Goal: Contribute content: Add original content to the website for others to see

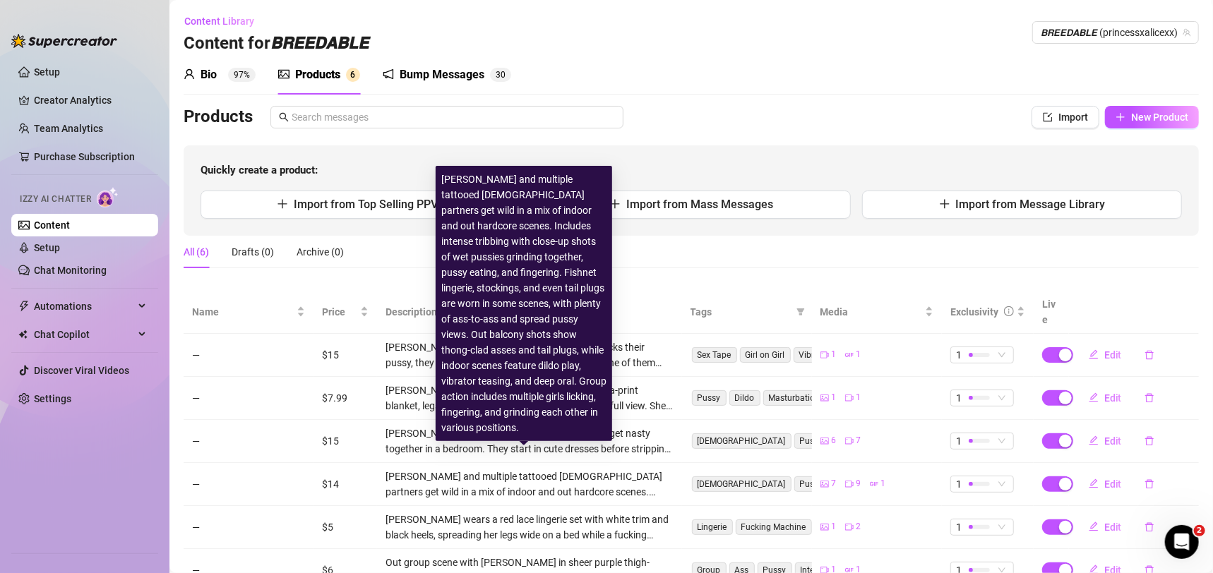
scroll to position [44, 0]
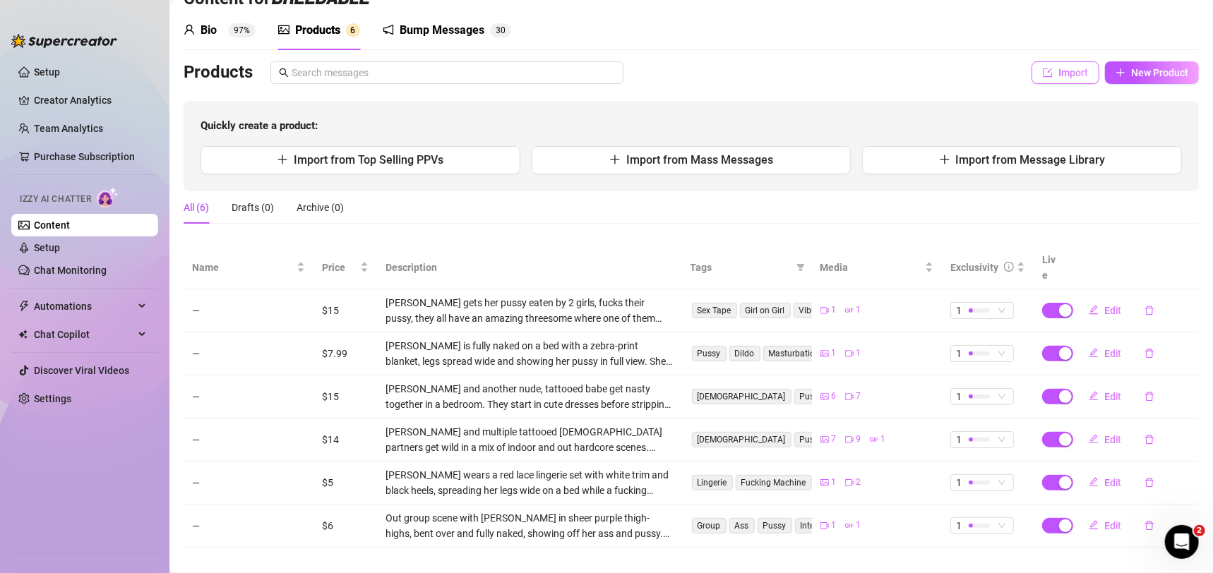
click at [1032, 64] on button "Import" at bounding box center [1066, 72] width 68 height 23
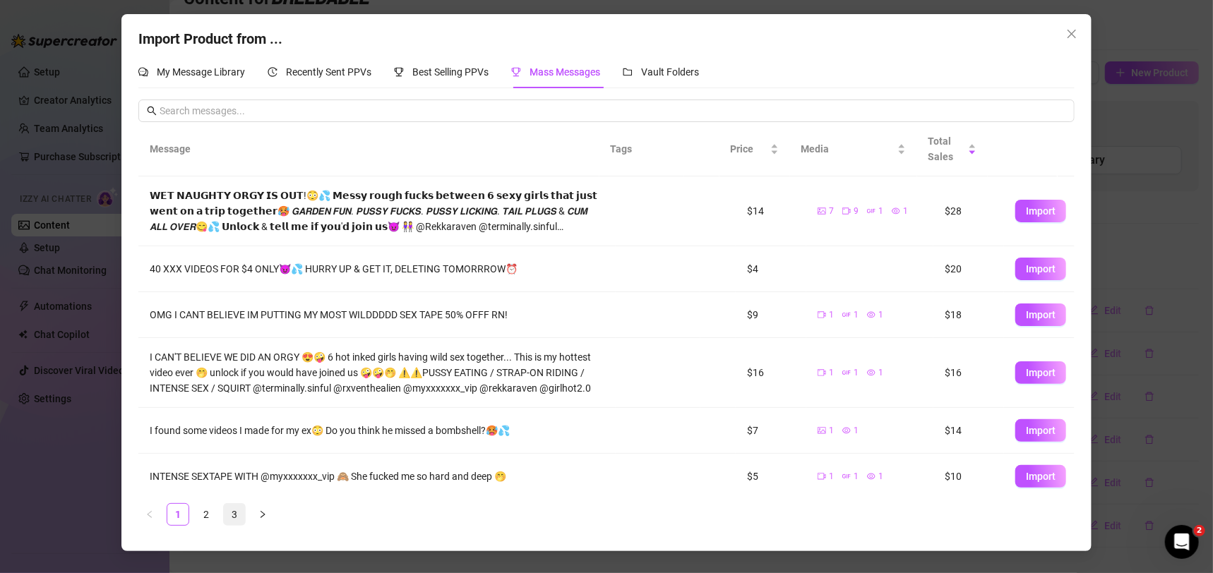
click at [229, 514] on link "3" at bounding box center [234, 514] width 21 height 21
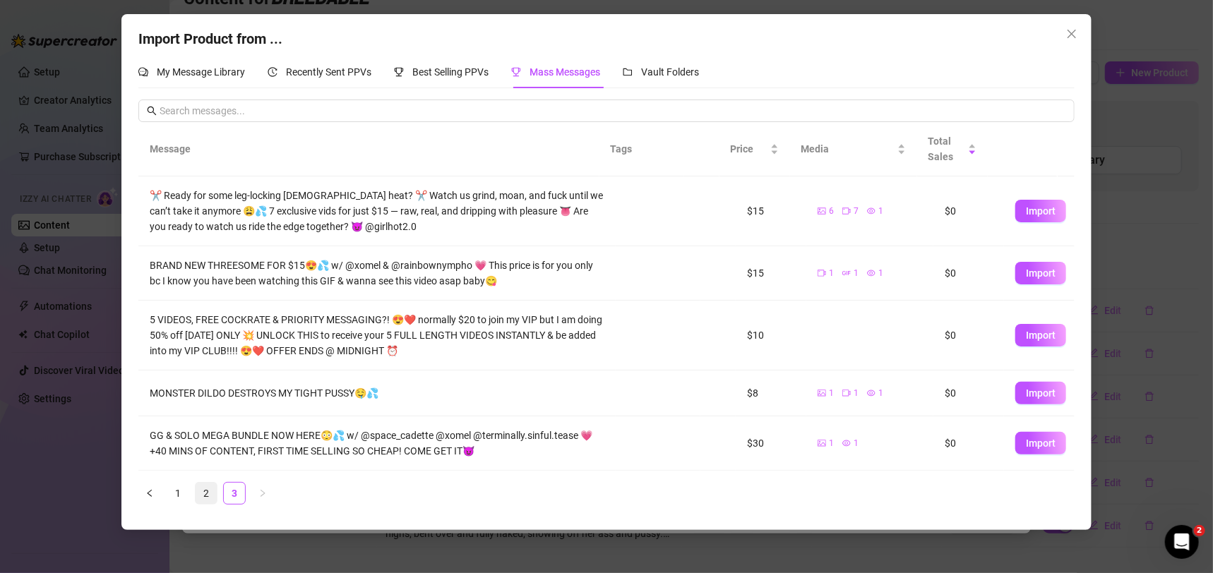
click at [196, 492] on link "2" at bounding box center [206, 493] width 21 height 21
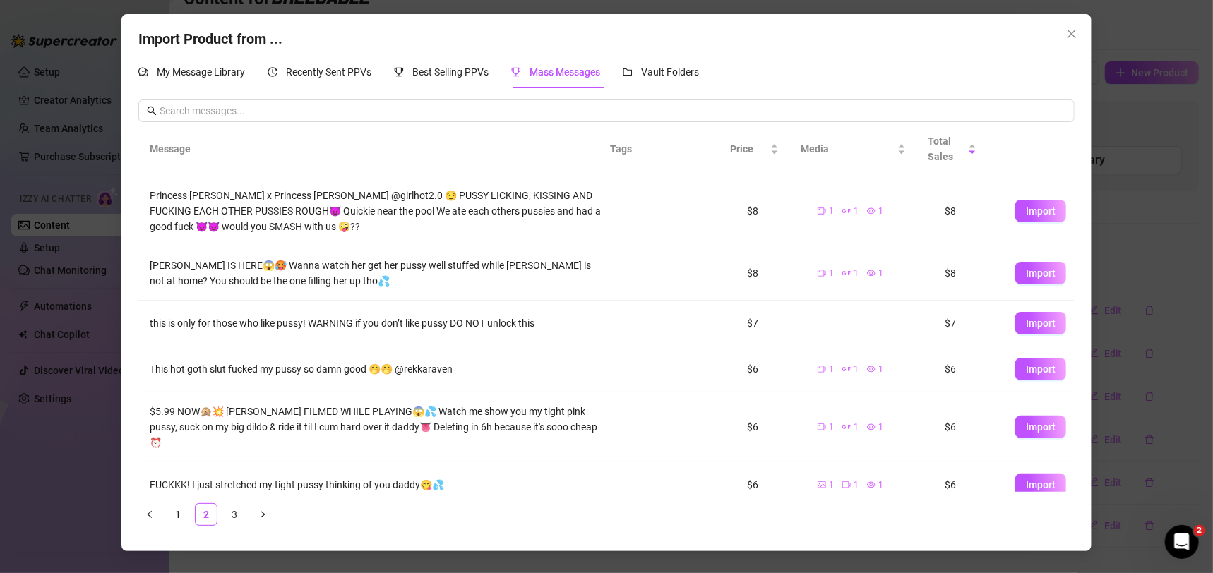
drag, startPoint x: 1013, startPoint y: 438, endPoint x: 1010, endPoint y: 431, distance: 7.3
click at [1015, 435] on button "Import" at bounding box center [1040, 427] width 51 height 23
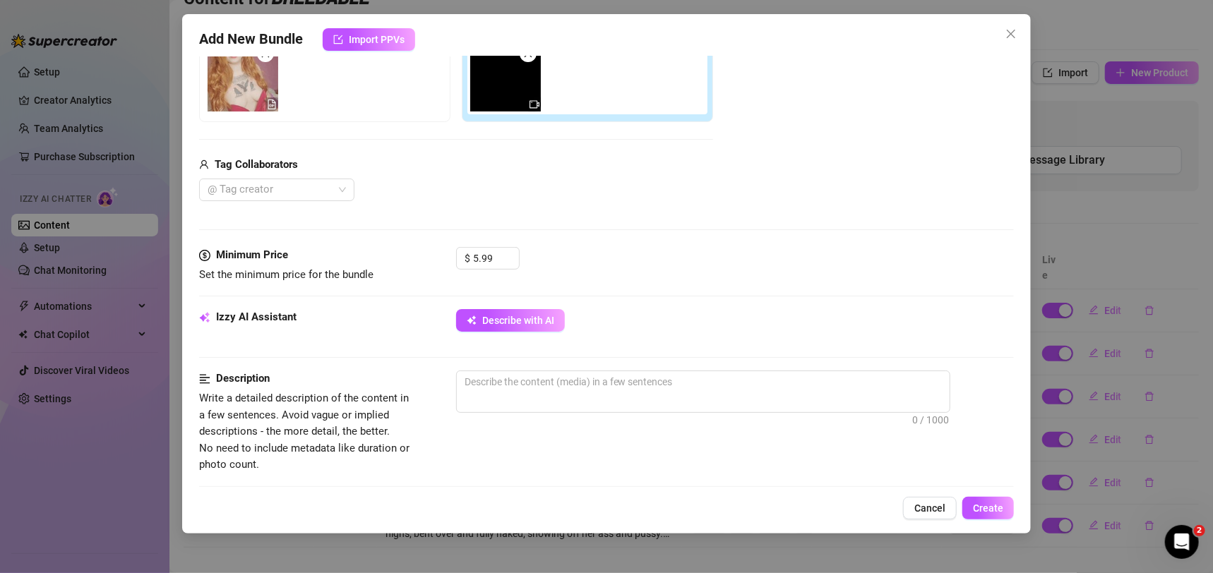
scroll to position [266, 0]
click at [503, 314] on span "Describe with AI" at bounding box center [518, 319] width 72 height 11
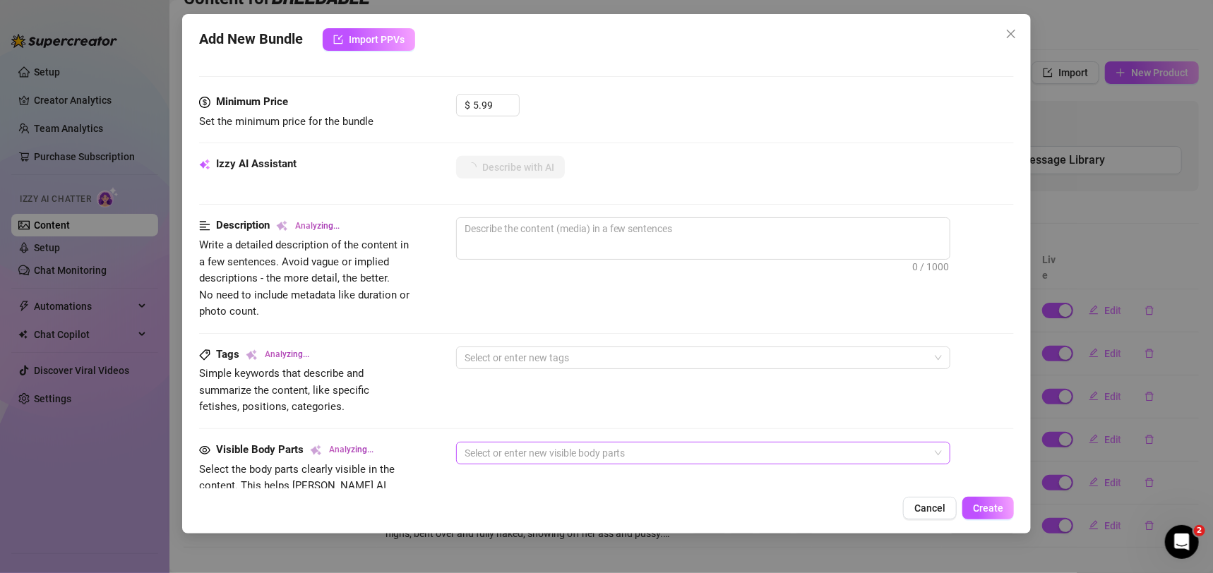
scroll to position [424, 0]
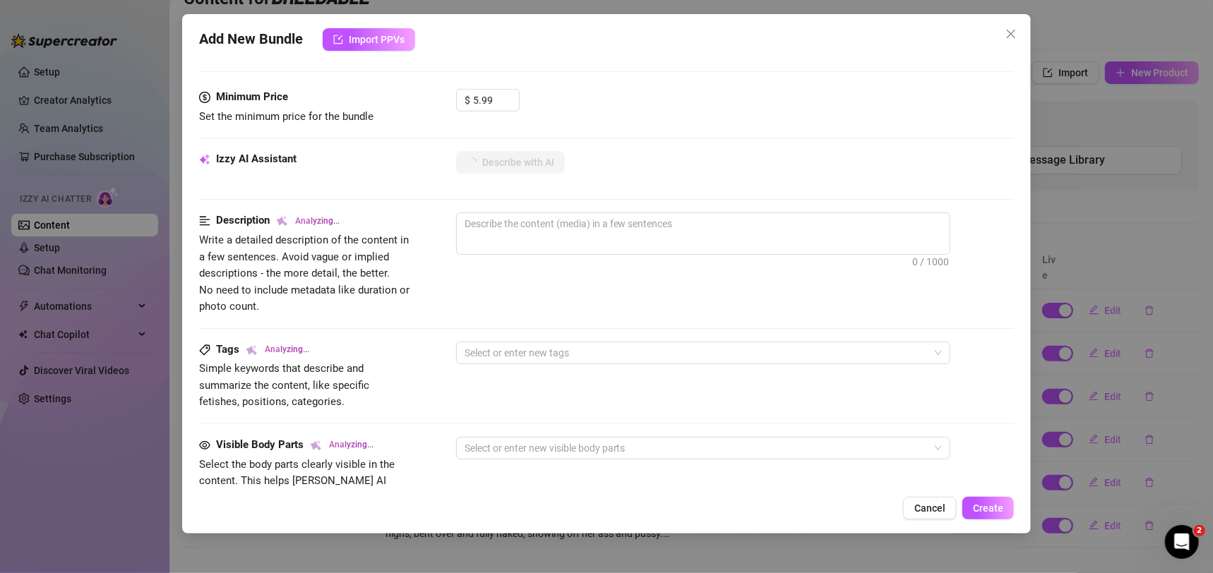
type textarea "[PERSON_NAME]"
type textarea "[PERSON_NAME] wears"
type textarea "[PERSON_NAME] wears a"
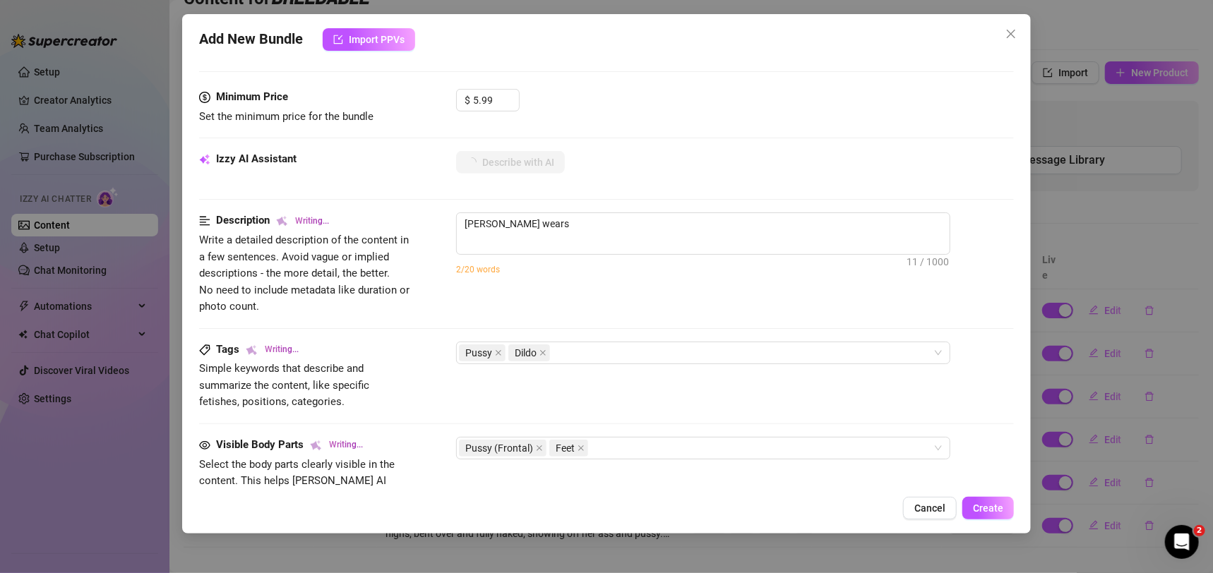
type textarea "[PERSON_NAME] wears a"
type textarea "[PERSON_NAME] wears a short,"
type textarea "[PERSON_NAME] wears a short, silky"
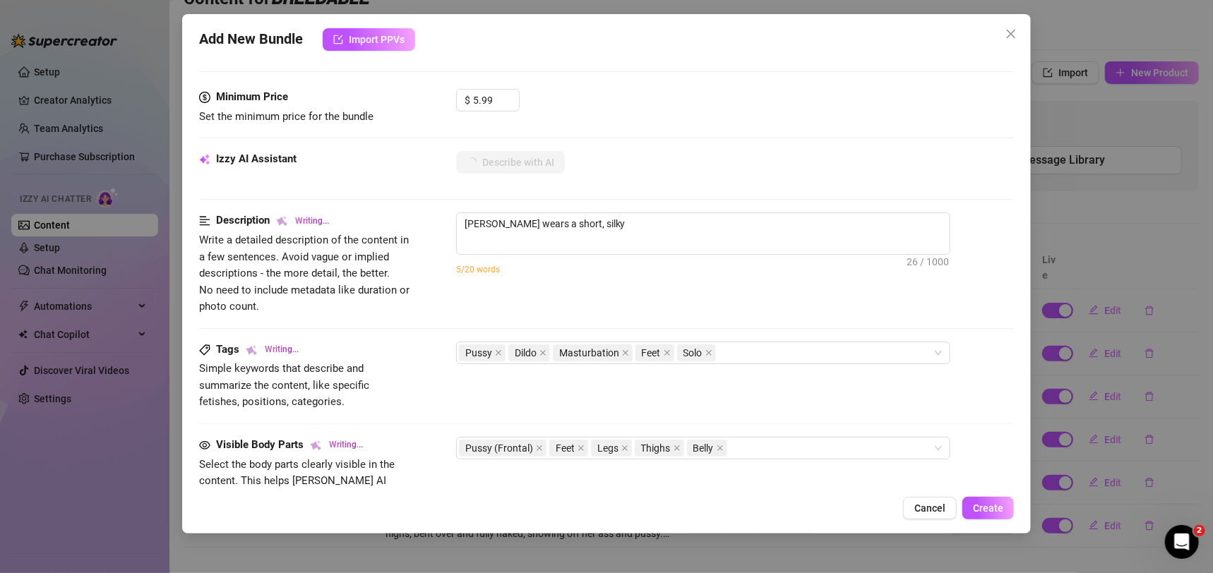
type textarea "[PERSON_NAME] wears a short, silky red"
type textarea "[PERSON_NAME] wears a short, silky red dress"
type textarea "[PERSON_NAME] wears a short, silky red dress and"
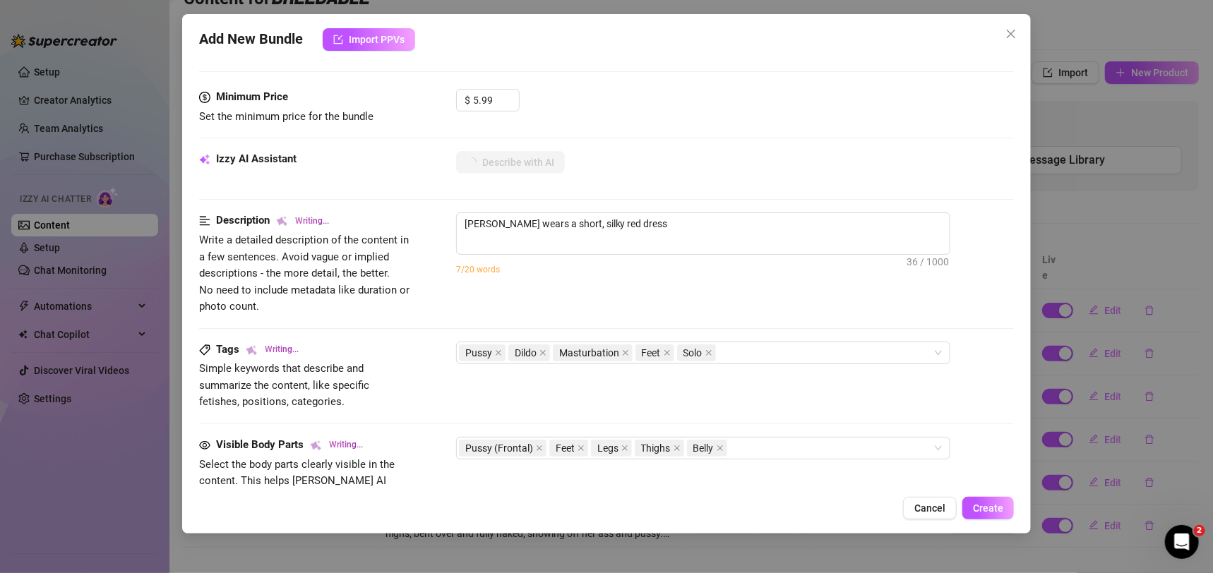
type textarea "[PERSON_NAME] wears a short, silky red dress and"
type textarea "[PERSON_NAME] wears a short, silky red dress and long"
type textarea "[PERSON_NAME] wears a short, silky red dress and long purple"
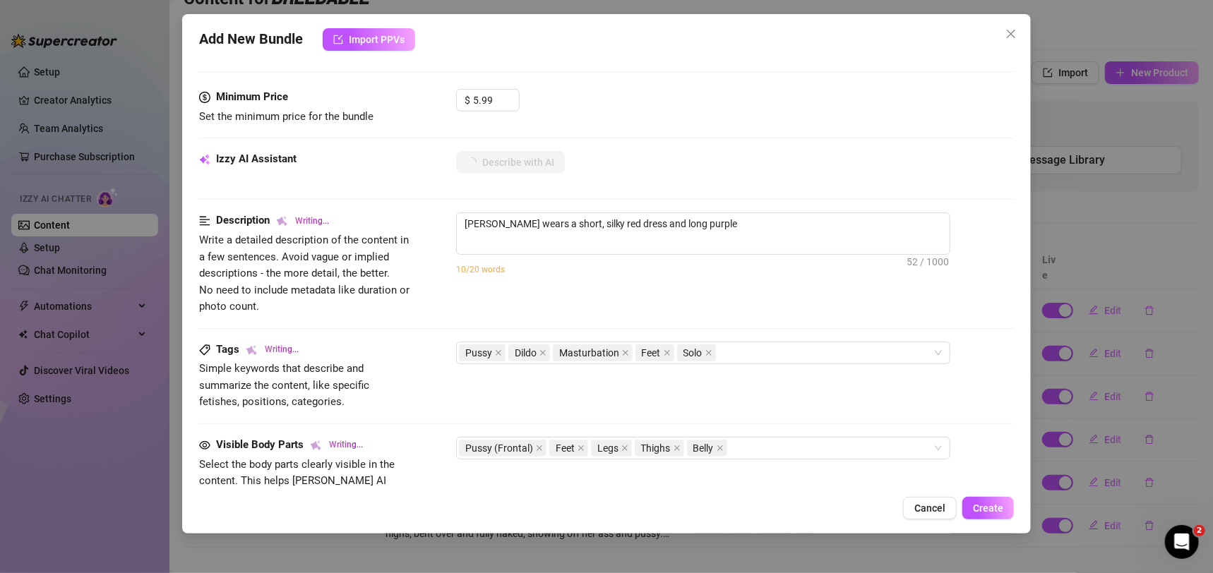
type textarea "[PERSON_NAME] wears a short, silky red dress and long purple gloves"
type textarea "[PERSON_NAME] wears a short, silky red dress and long purple gloves while"
type textarea "[PERSON_NAME] wears a short, silky red dress and long purple gloves while lying"
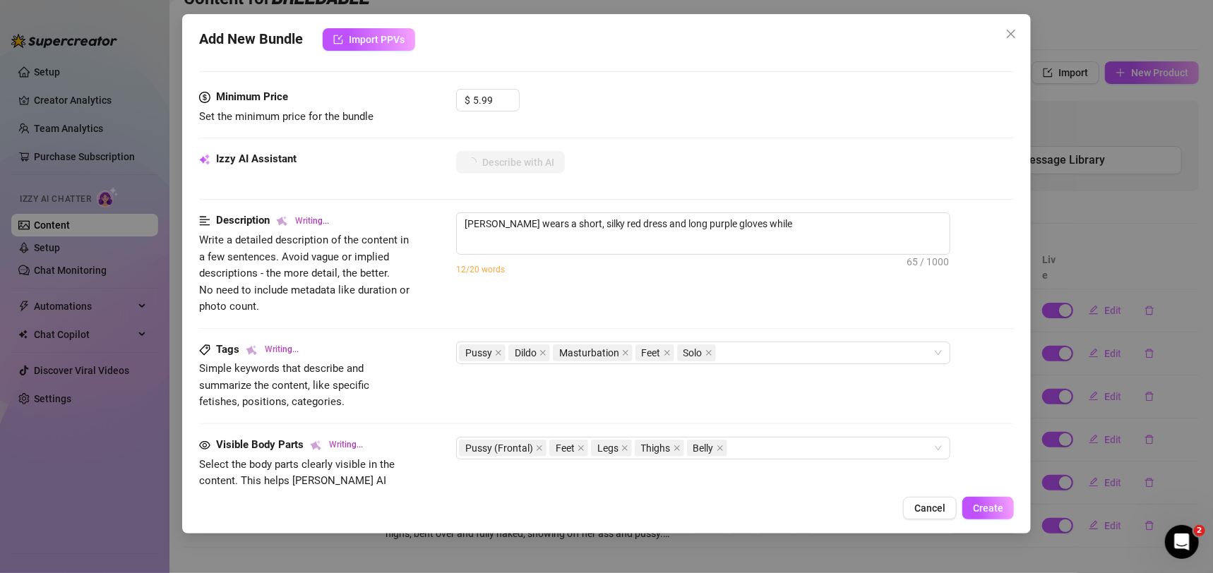
type textarea "[PERSON_NAME] wears a short, silky red dress and long purple gloves while lying"
type textarea "[PERSON_NAME] wears a short, silky red dress and long purple gloves while lying…"
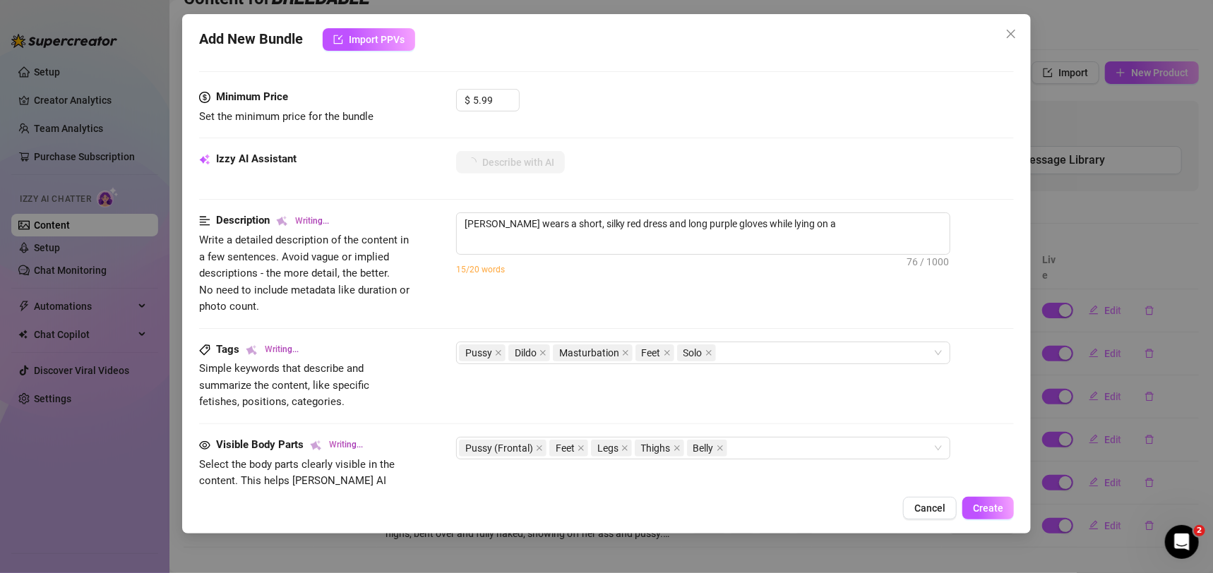
type textarea "[PERSON_NAME] wears a short, silky red dress and long purple gloves while lying…"
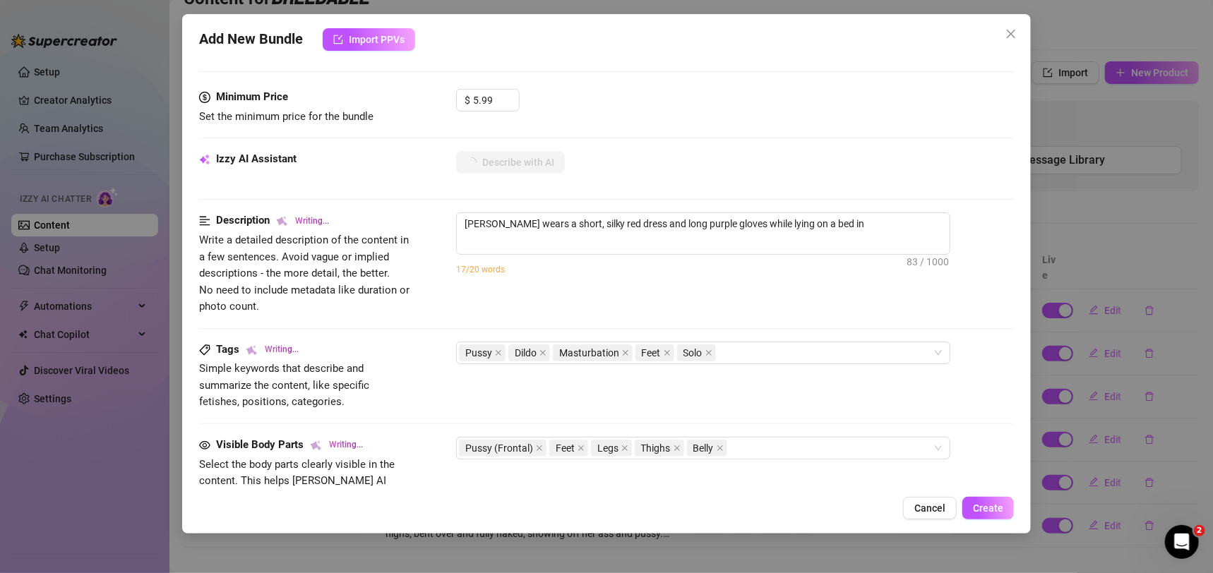
type textarea "[PERSON_NAME] wears a short, silky red dress and long purple gloves while lying…"
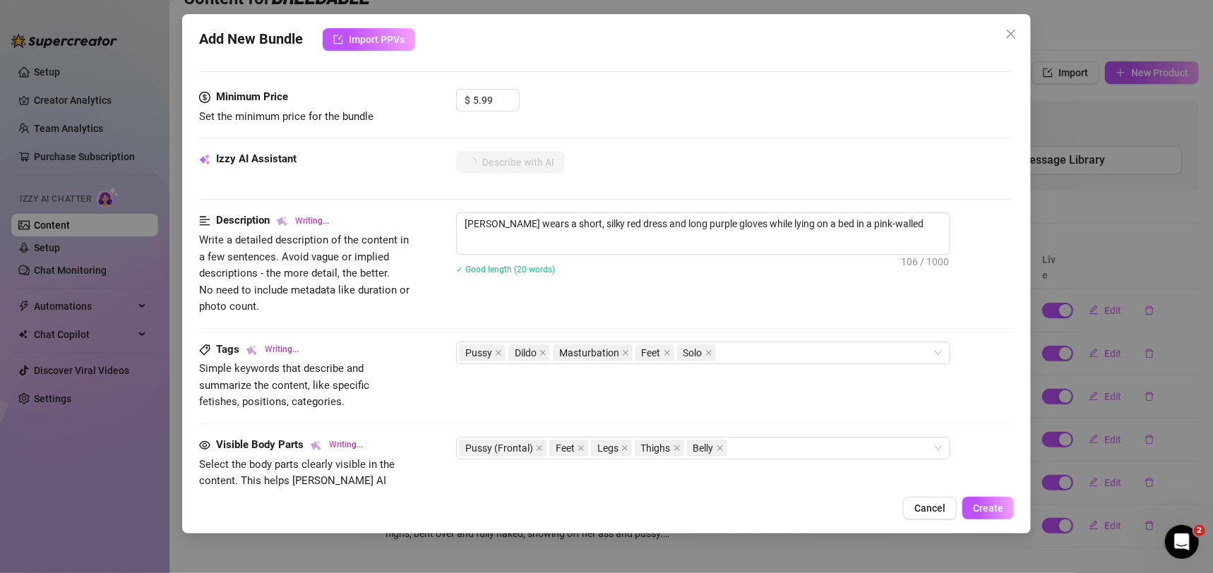
type textarea "[PERSON_NAME] wears a short, silky red dress and long purple gloves while lying…"
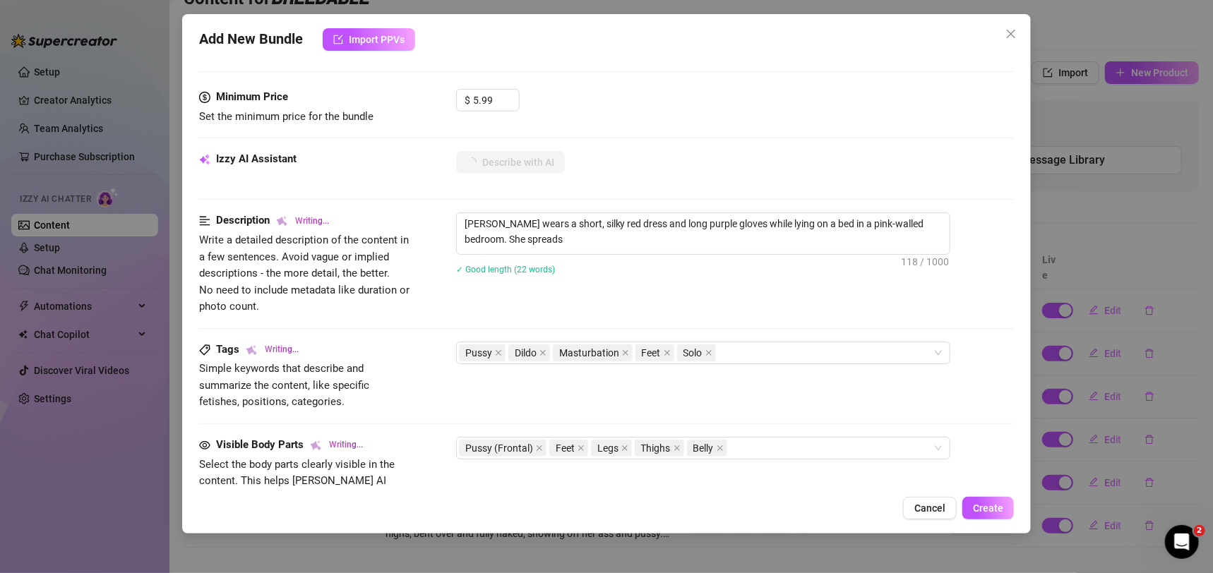
type textarea "[PERSON_NAME] wears a short, silky red dress and long purple gloves while lying…"
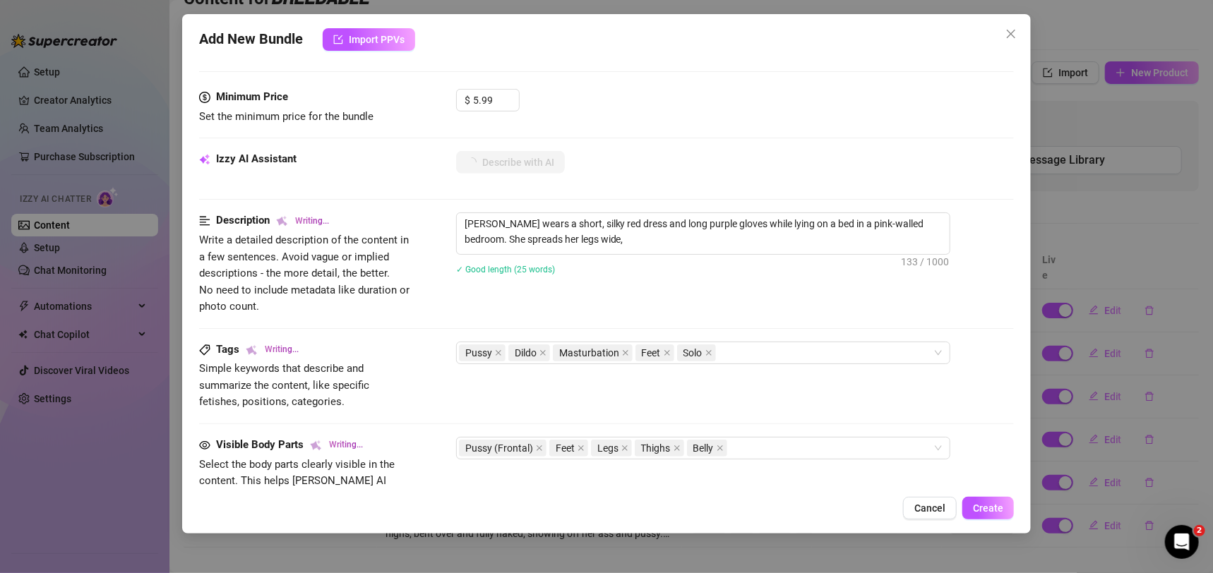
type textarea "[PERSON_NAME] wears a short, silky red dress and long purple gloves while lying…"
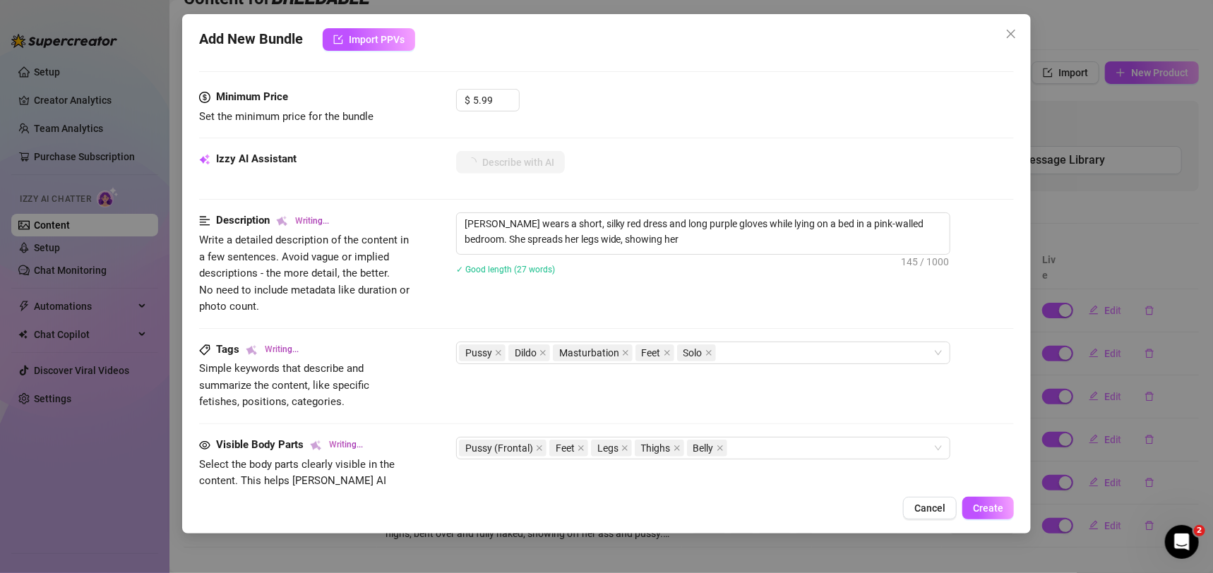
type textarea "[PERSON_NAME] wears a short, silky red dress and long purple gloves while lying…"
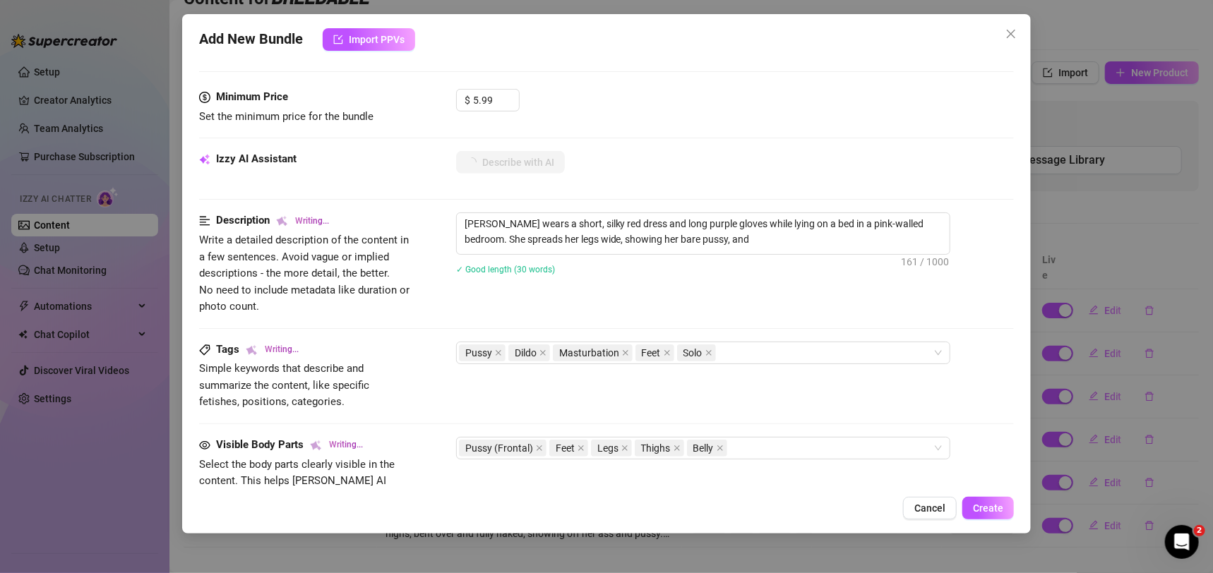
type textarea "[PERSON_NAME] wears a short, silky red dress and long purple gloves while lying…"
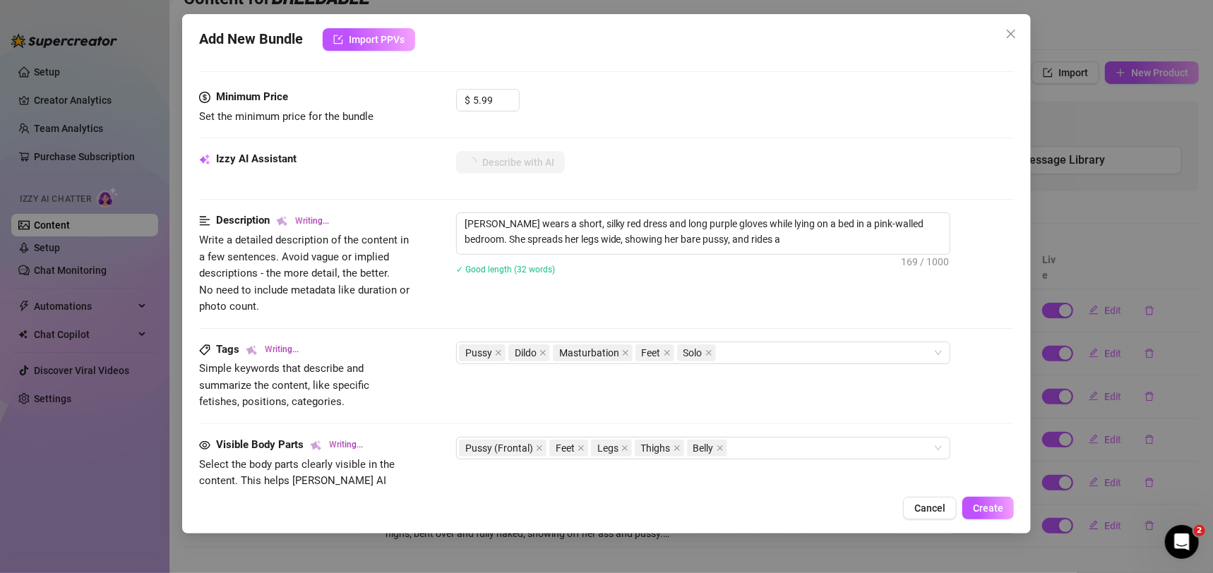
type textarea "[PERSON_NAME] wears a short, silky red dress and long purple gloves while lying…"
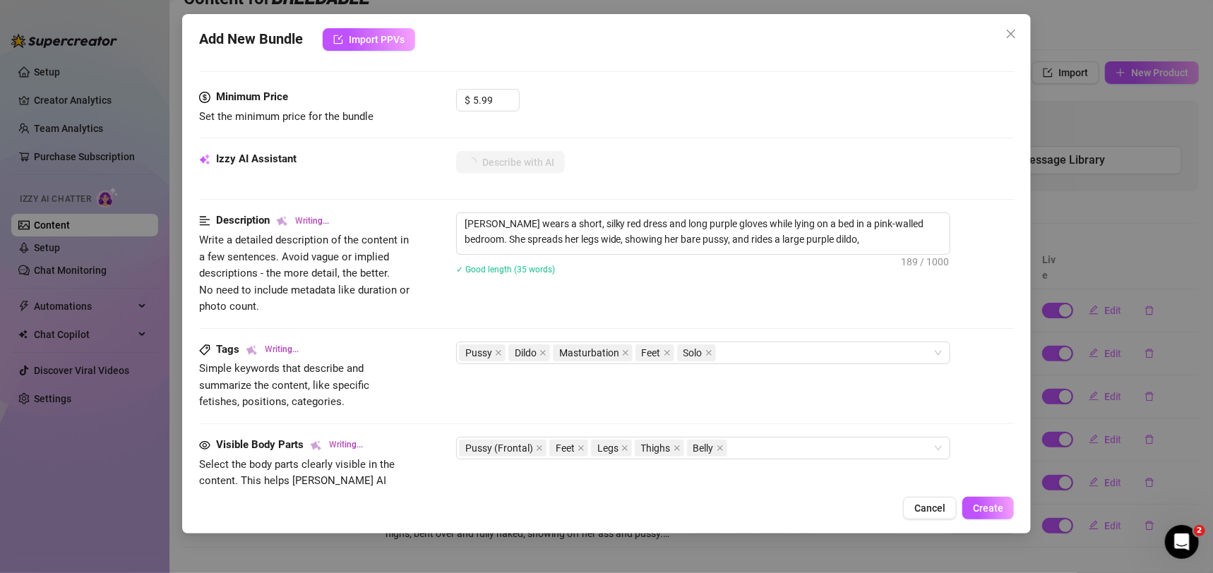
type textarea "[PERSON_NAME] wears a short, silky red dress and long purple gloves while lying…"
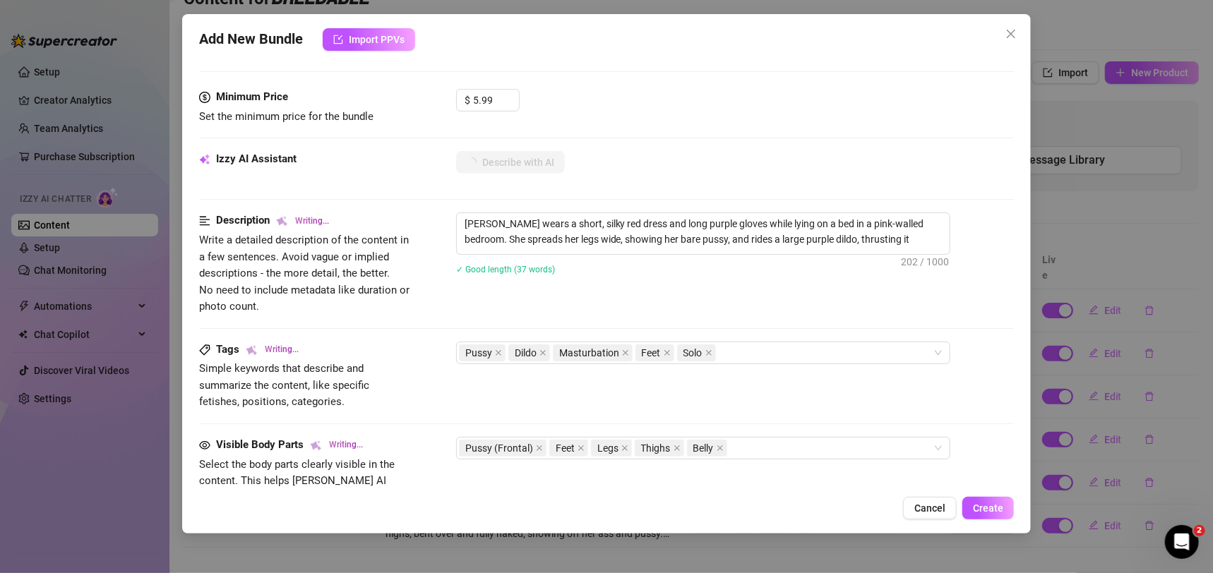
type textarea "[PERSON_NAME] wears a short, silky red dress and long purple gloves while lying…"
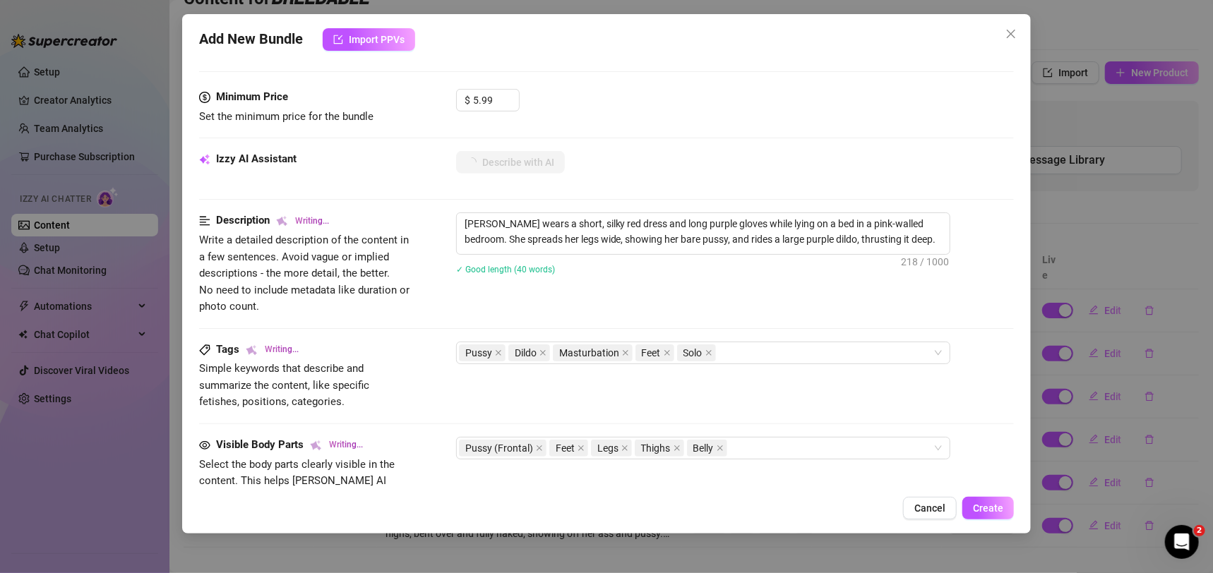
type textarea "[PERSON_NAME] wears a short, silky red dress and long purple gloves while lying…"
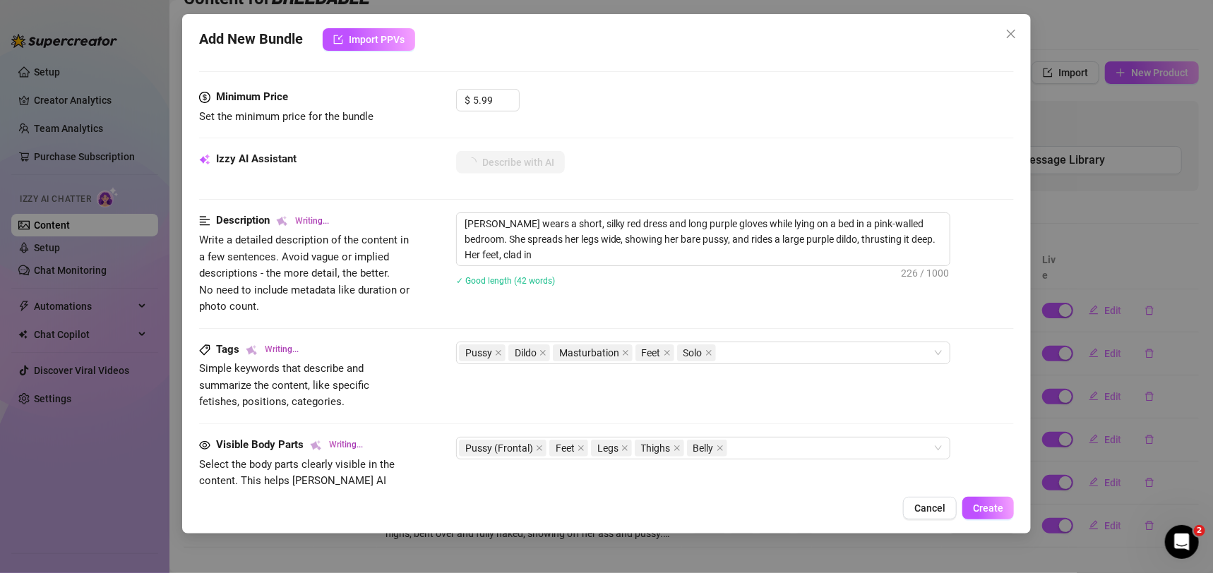
type textarea "[PERSON_NAME] wears a short, silky red dress and long purple gloves while lying…"
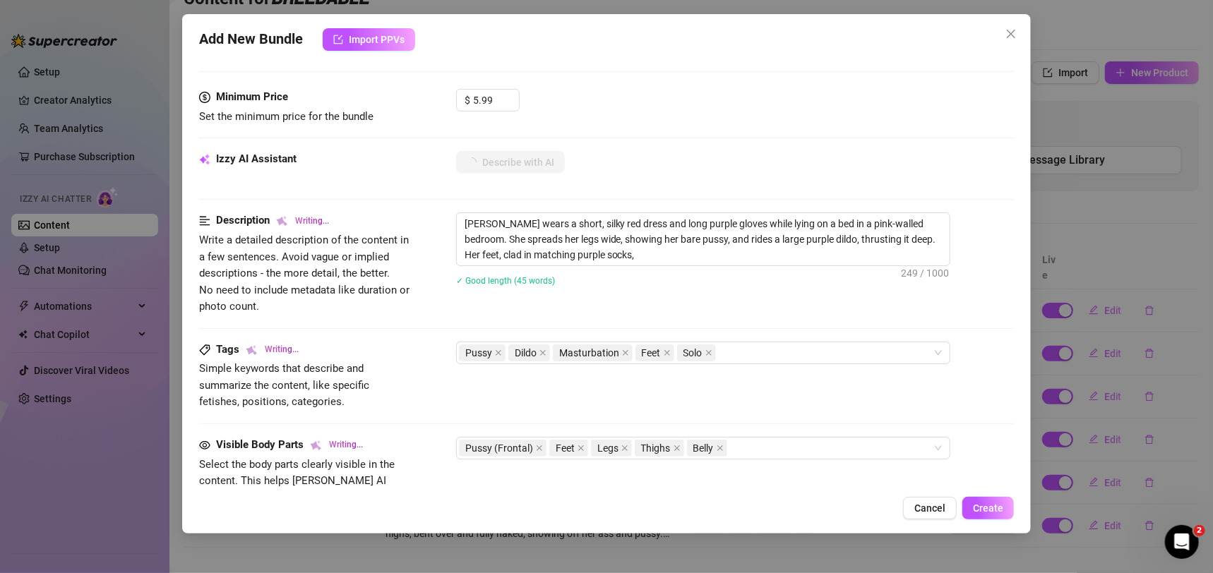
type textarea "[PERSON_NAME] wears a short, silky red dress and long purple gloves while lying…"
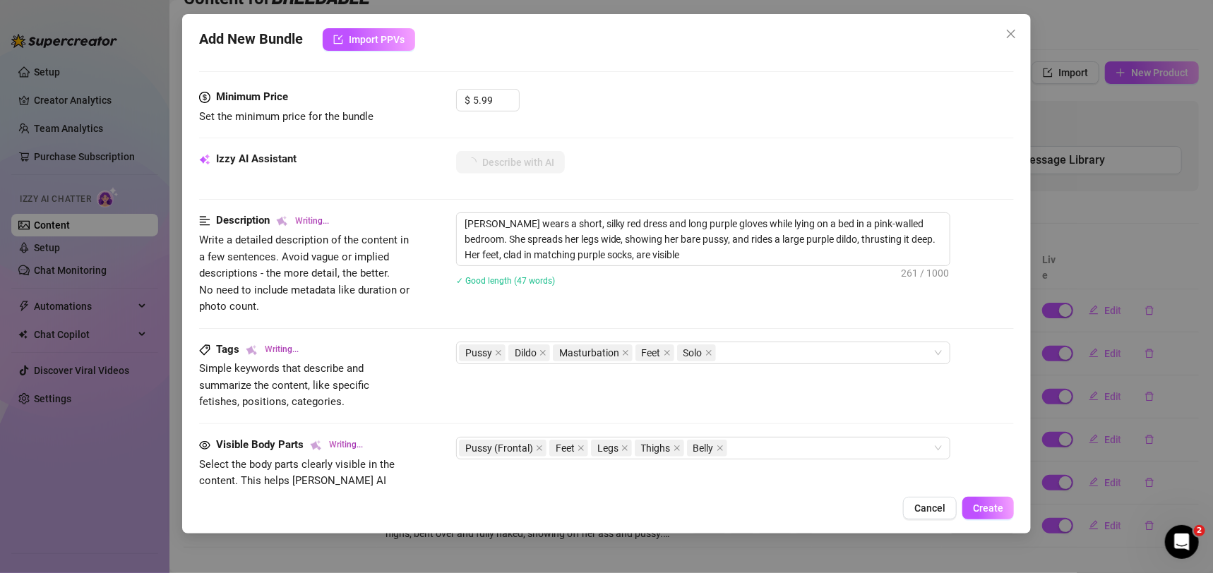
type textarea "[PERSON_NAME] wears a short, silky red dress and long purple gloves while lying…"
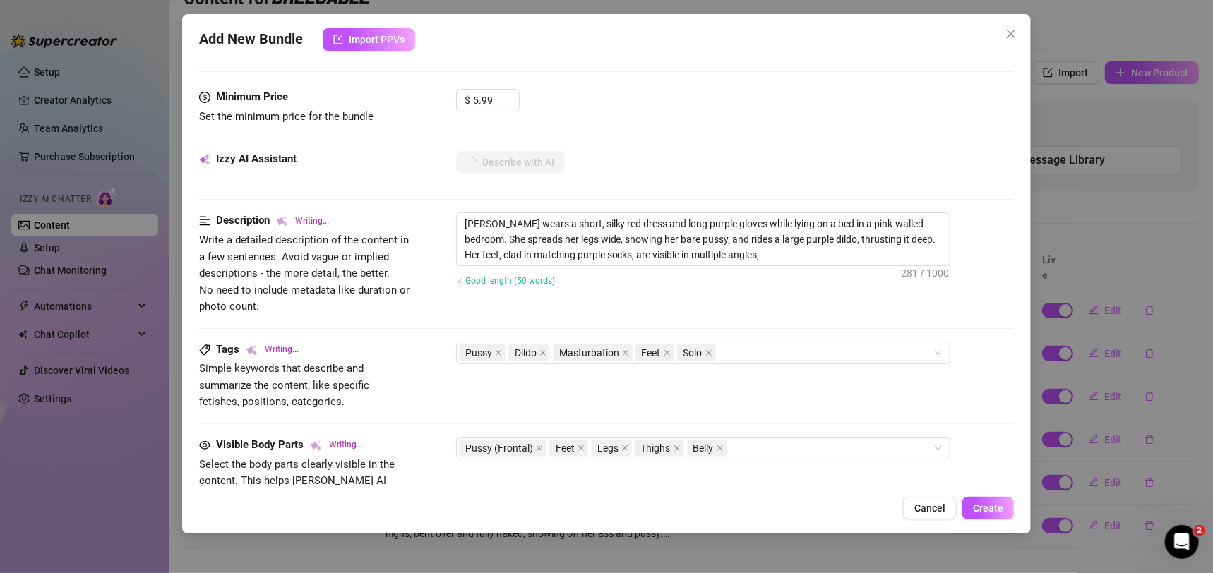
type textarea "[PERSON_NAME] wears a short, silky red dress and long purple gloves while lying…"
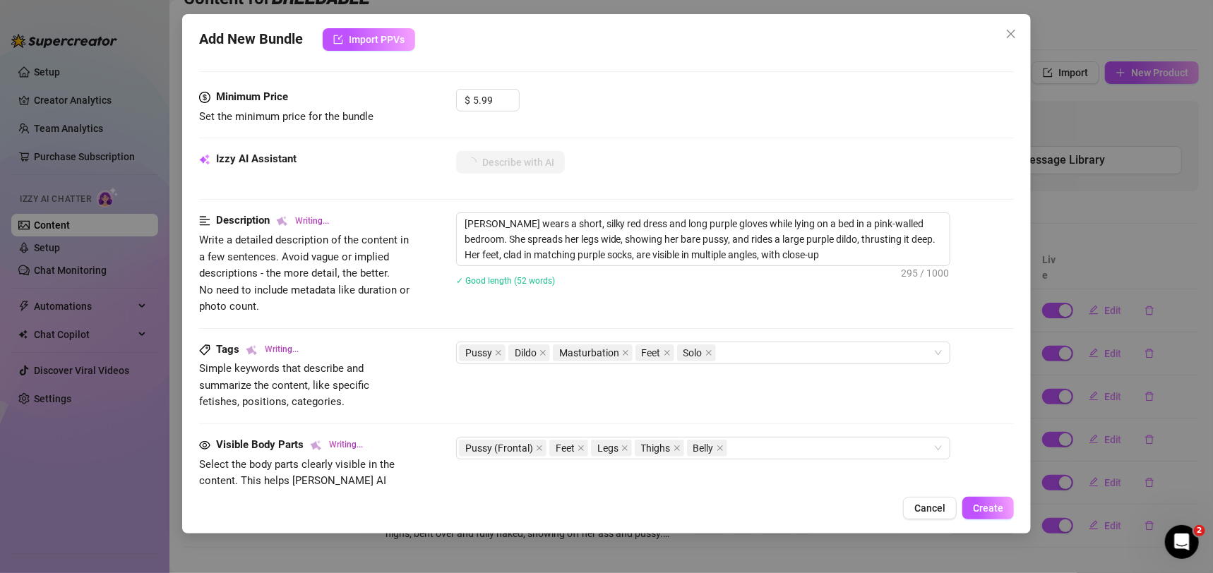
type textarea "[PERSON_NAME] wears a short, silky red dress and long purple gloves while lying…"
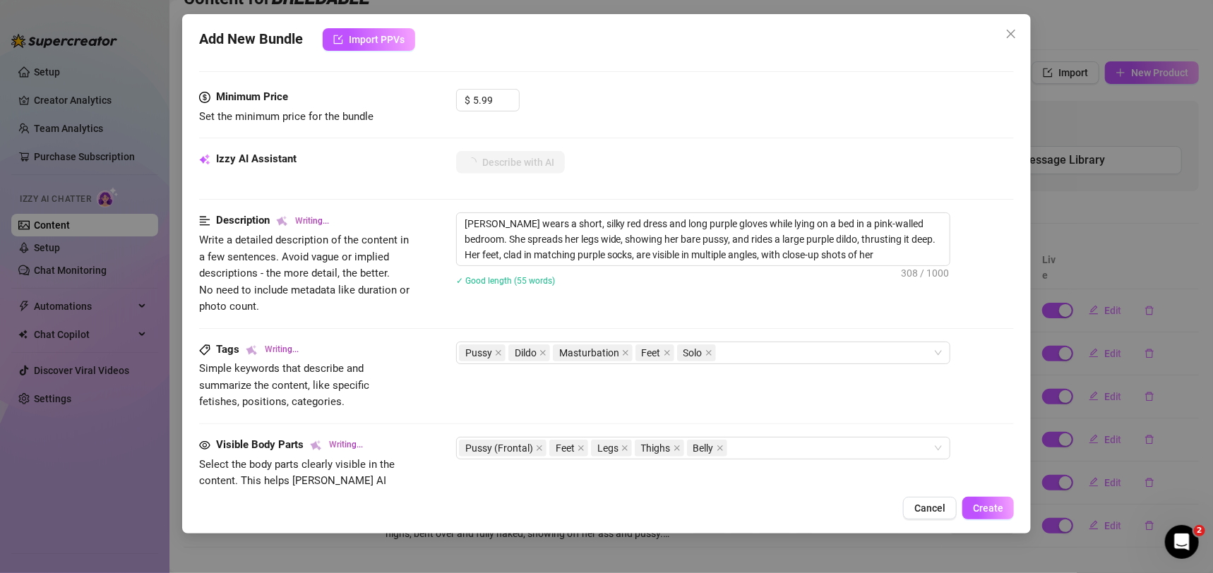
type textarea "[PERSON_NAME] wears a short, silky red dress and long purple gloves while lying…"
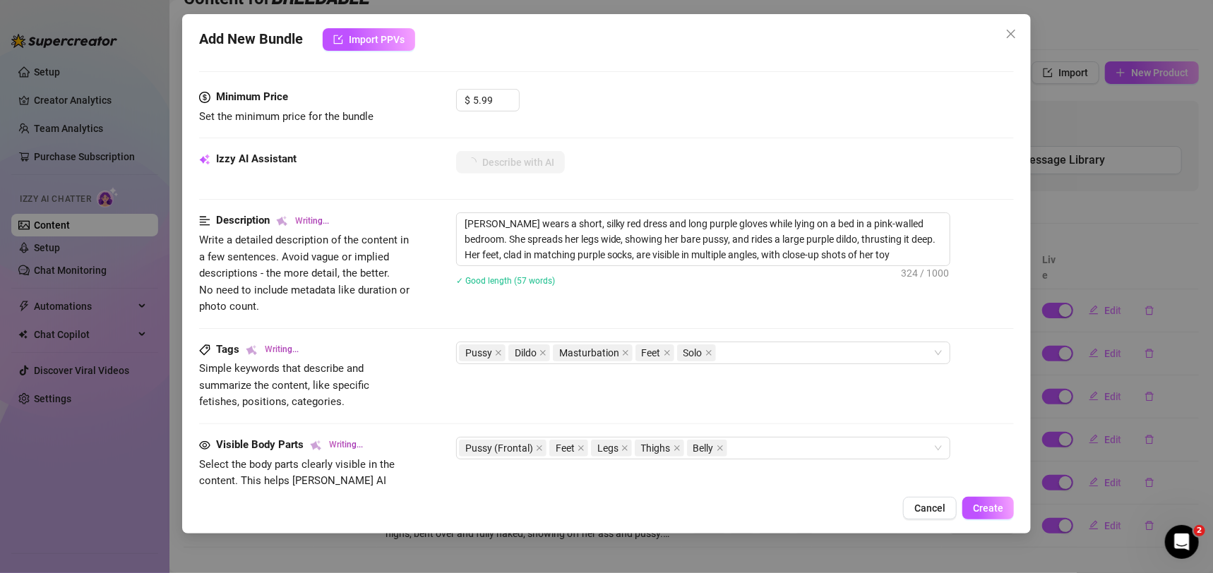
type textarea "[PERSON_NAME] wears a short, silky red dress and long purple gloves while lying…"
